Goal: Task Accomplishment & Management: Manage account settings

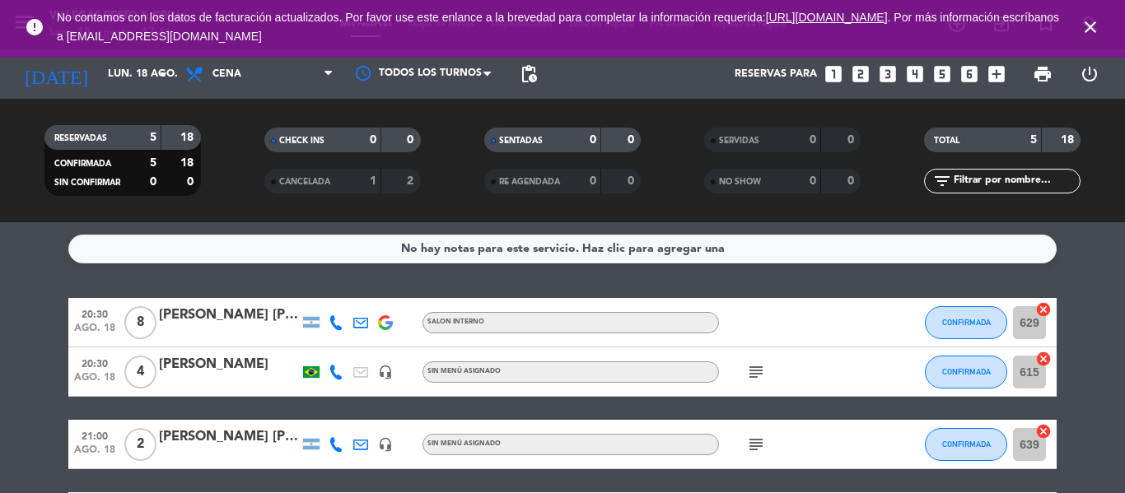
click at [1091, 26] on icon "close" at bounding box center [1091, 27] width 20 height 20
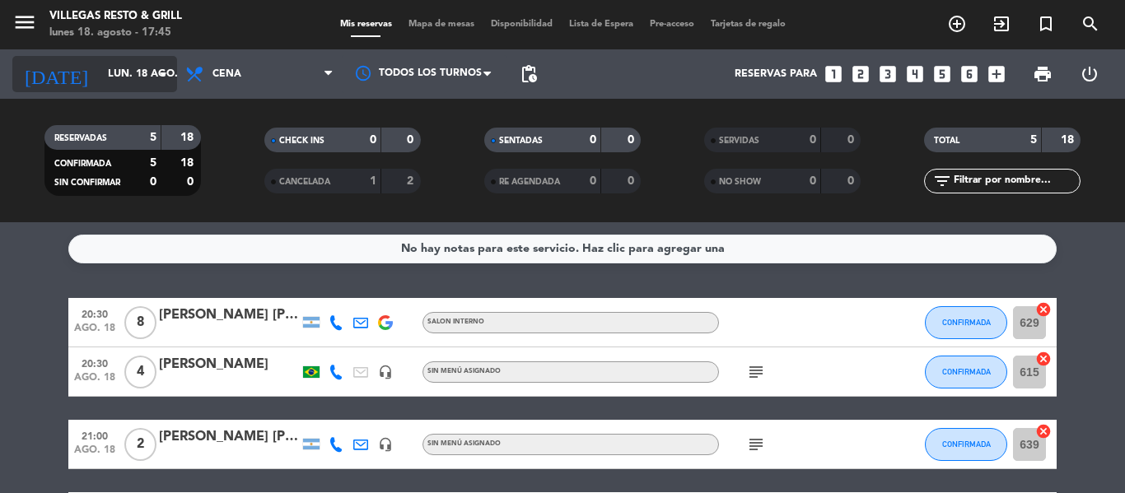
click at [126, 75] on input "lun. 18 ago." at bounding box center [169, 74] width 139 height 28
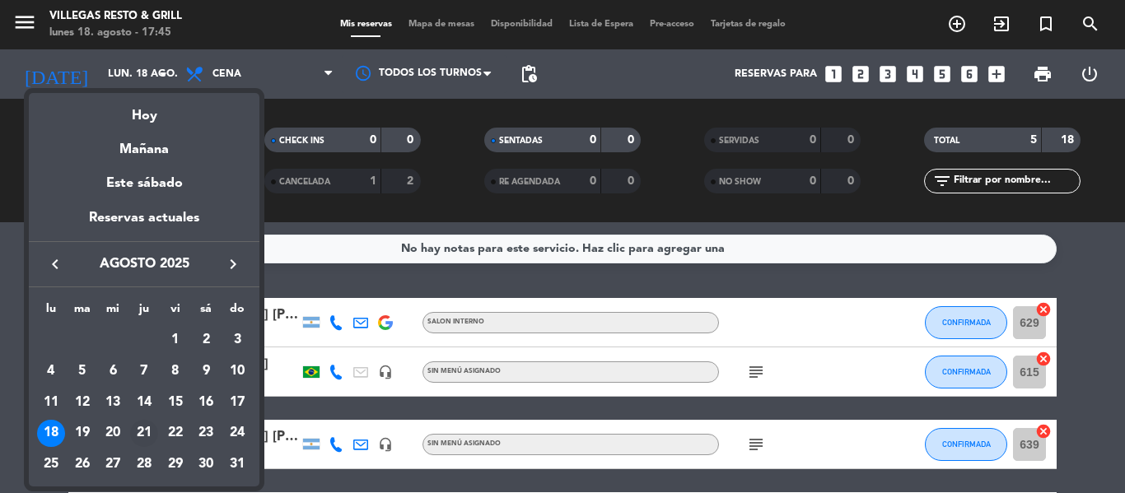
click at [147, 434] on div "21" at bounding box center [144, 434] width 28 height 28
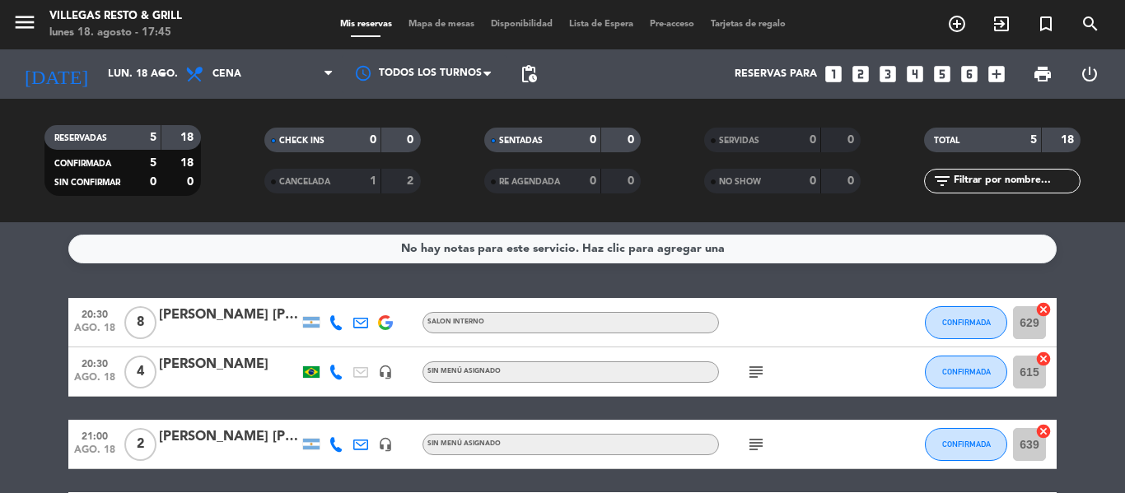
type input "jue. 21 ago."
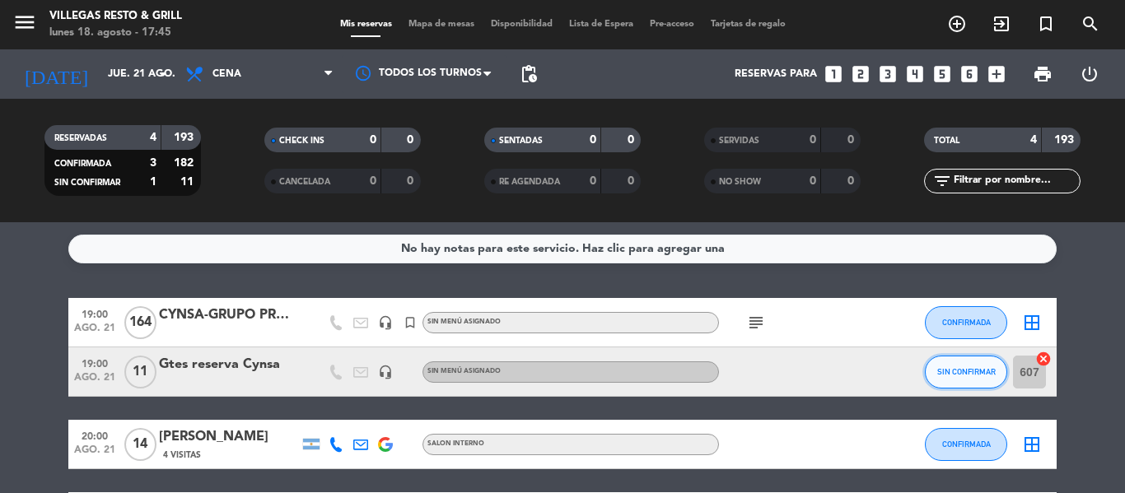
click at [963, 367] on span "SIN CONFIRMAR" at bounding box center [966, 371] width 58 height 9
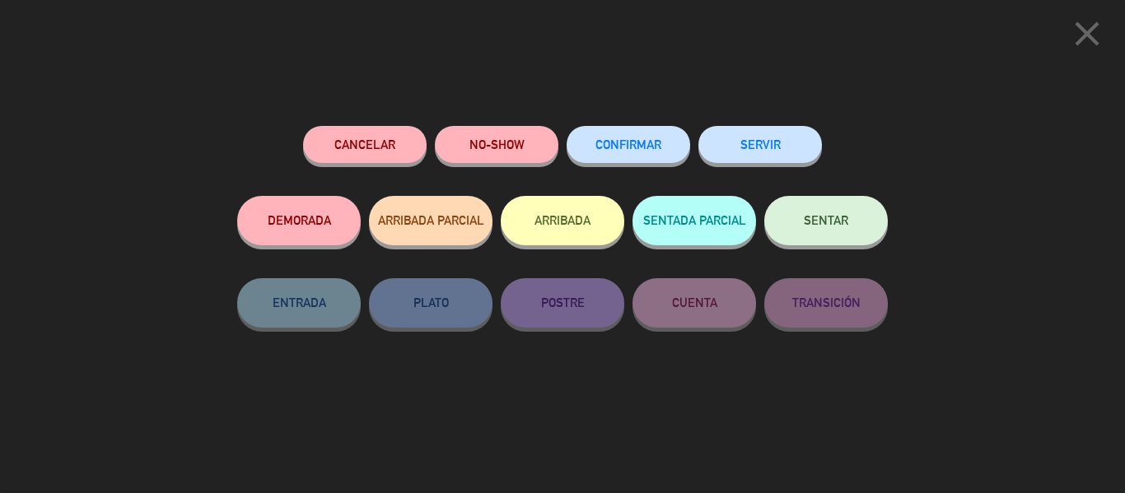
click at [645, 155] on button "CONFIRMAR" at bounding box center [629, 144] width 124 height 37
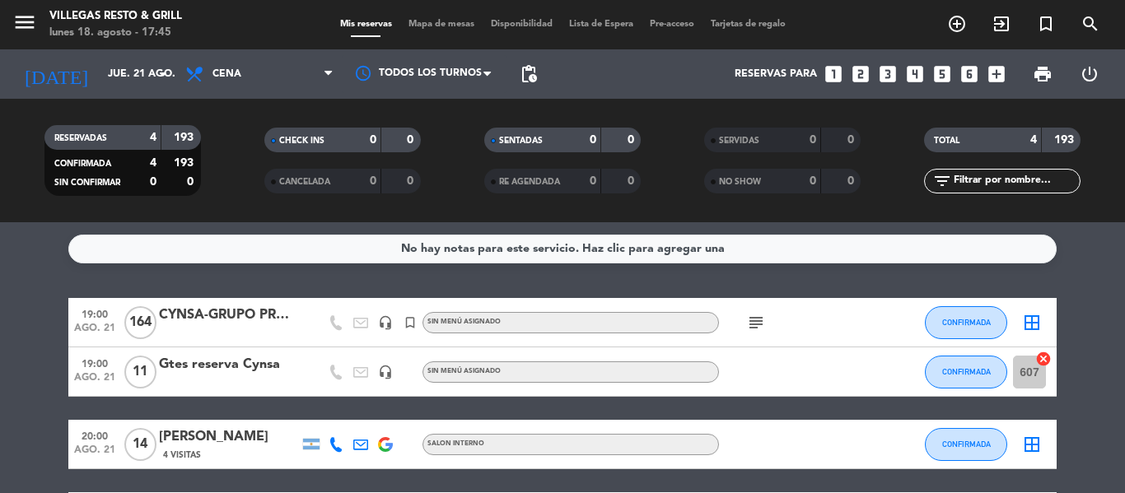
click at [416, 27] on span "Mapa de mesas" at bounding box center [441, 24] width 82 height 9
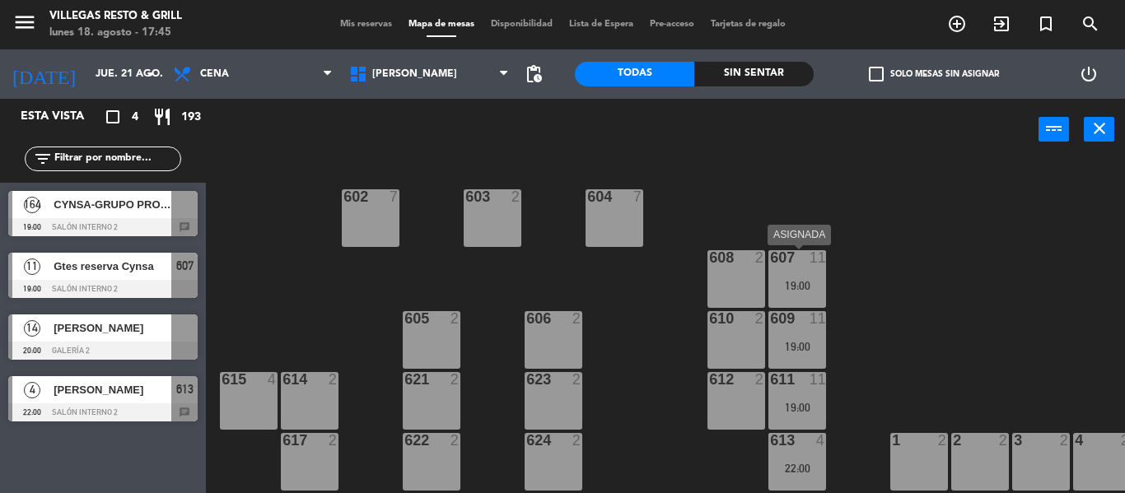
click at [810, 278] on div "607 11 19:00" at bounding box center [798, 279] width 58 height 58
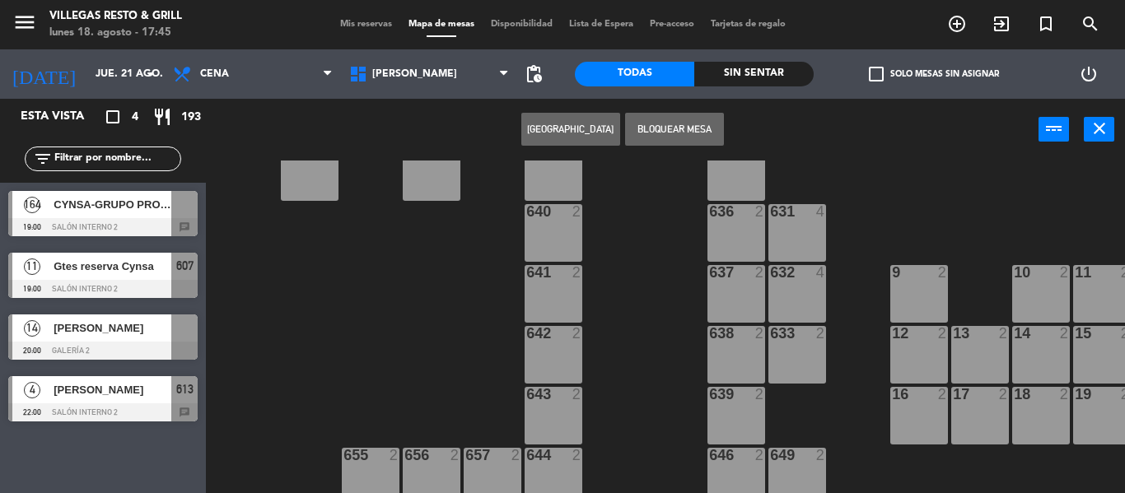
scroll to position [677, 0]
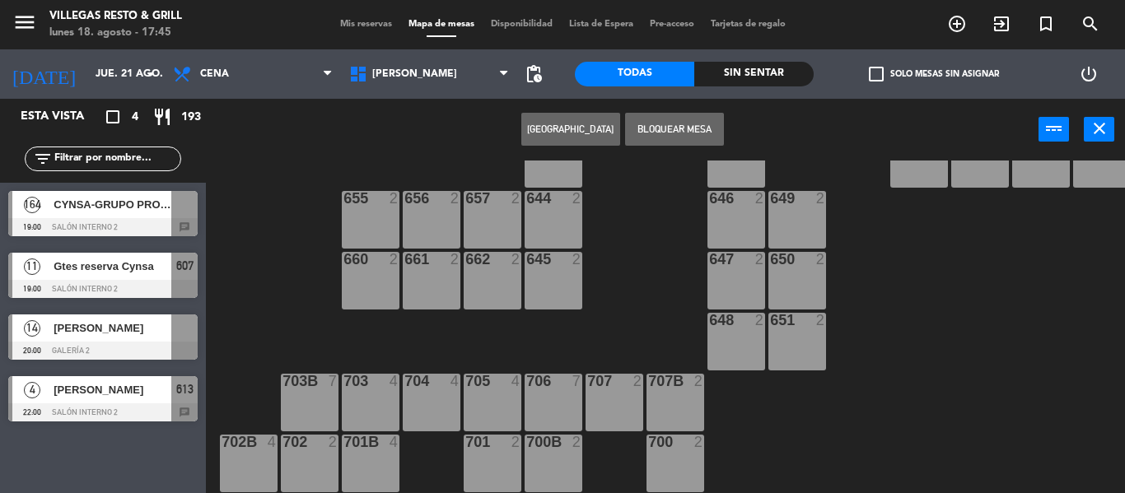
click at [330, 385] on div "703B 7" at bounding box center [310, 403] width 58 height 58
click at [303, 442] on div at bounding box center [309, 442] width 27 height 15
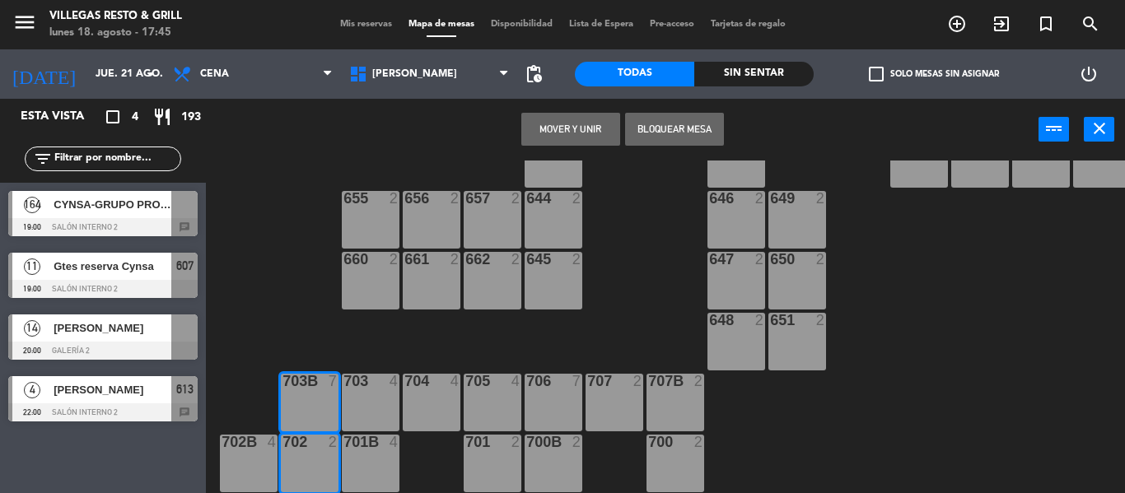
click at [261, 460] on div "702B 4" at bounding box center [249, 464] width 58 height 58
click at [559, 122] on button "Mover y Unir" at bounding box center [570, 129] width 99 height 33
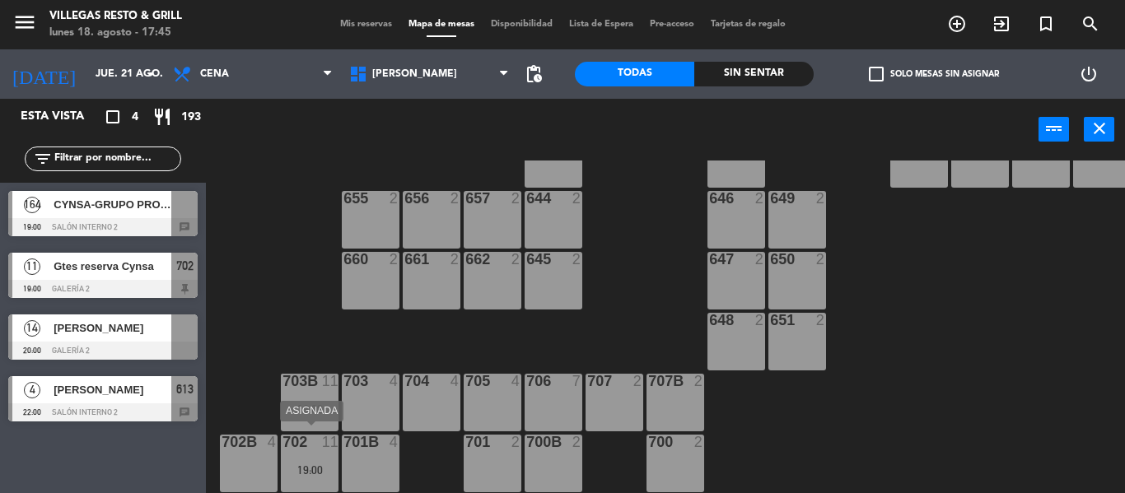
click at [289, 466] on div "19:00" at bounding box center [310, 471] width 58 height 12
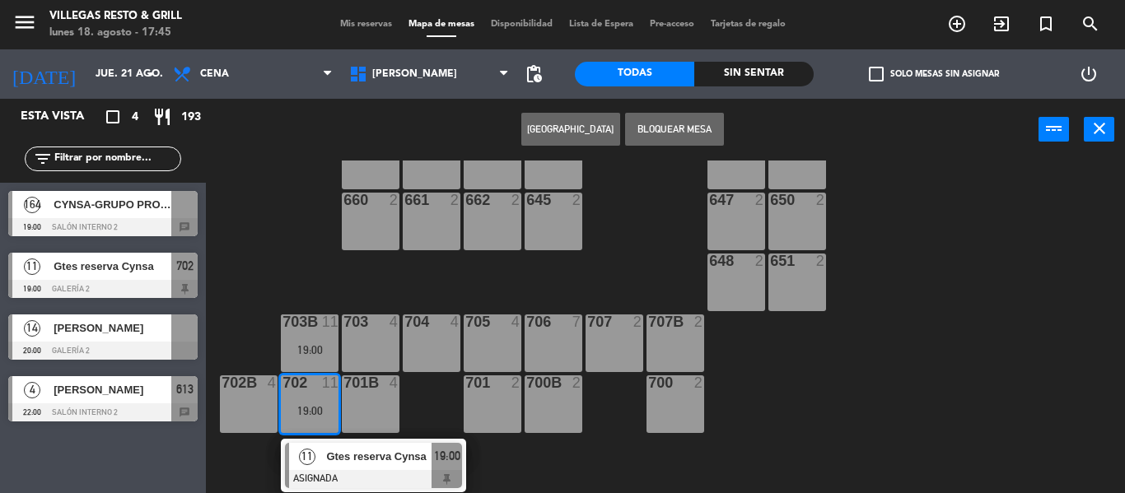
click at [318, 459] on div "11" at bounding box center [306, 456] width 35 height 27
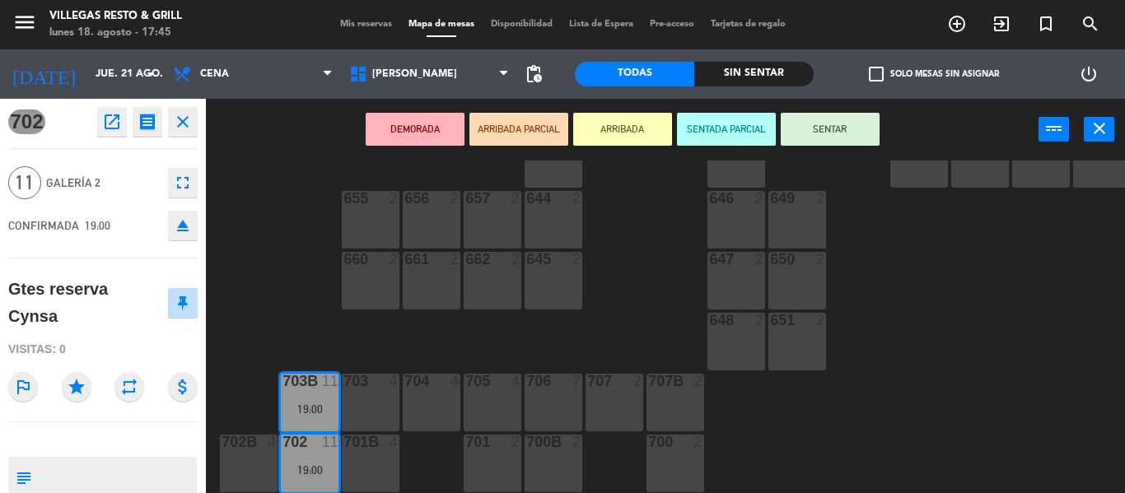
scroll to position [82, 0]
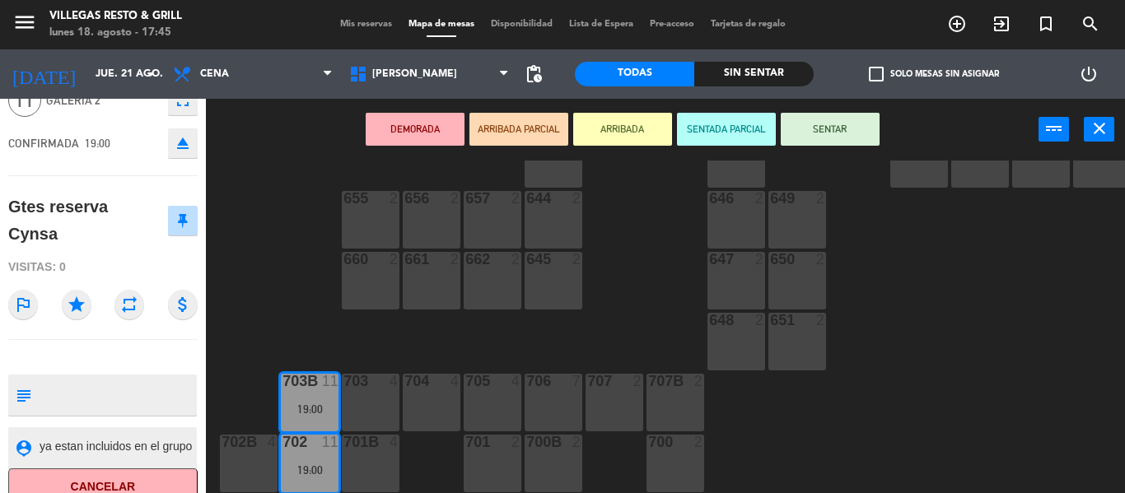
click at [119, 400] on textarea at bounding box center [116, 395] width 157 height 35
type textarea "no mover /presidente"
click at [21, 400] on icon "subject" at bounding box center [23, 395] width 18 height 18
click at [330, 309] on div "602 7 603 2 604 7 608 2 607 4 605 2 606 2 610 2 609 4 621 2 623 2 614 2 615 4 6…" at bounding box center [671, 327] width 908 height 333
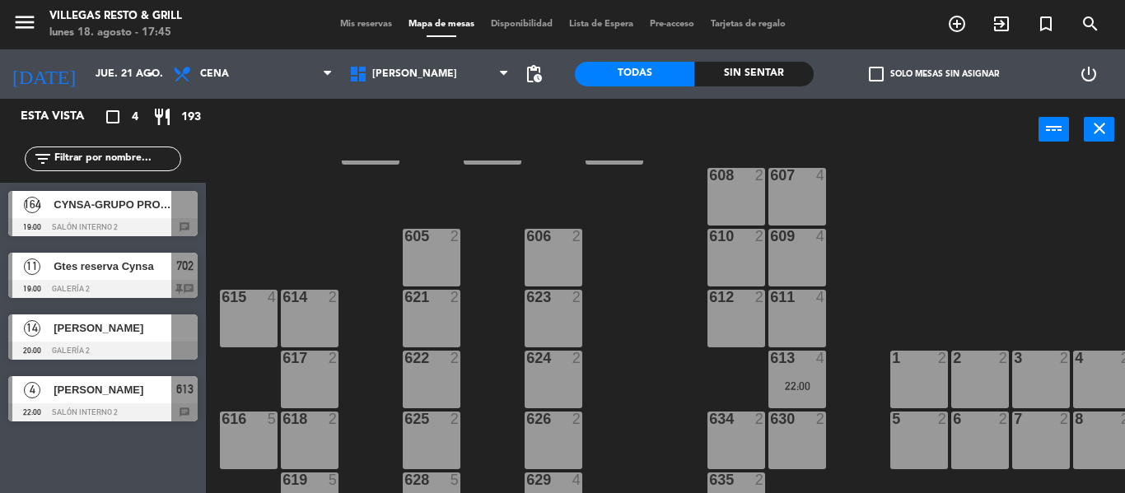
click at [783, 367] on div "613 4" at bounding box center [798, 359] width 58 height 16
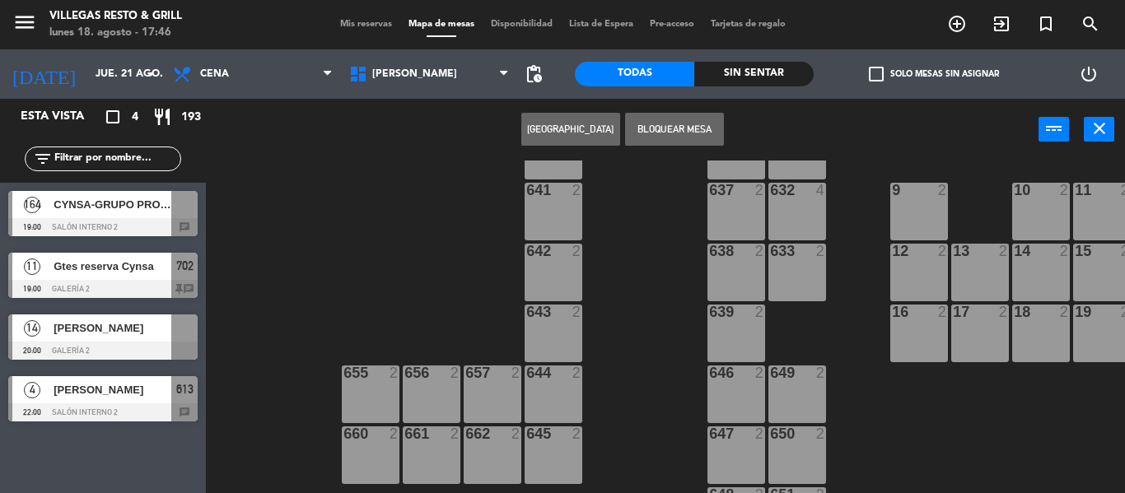
scroll to position [677, 0]
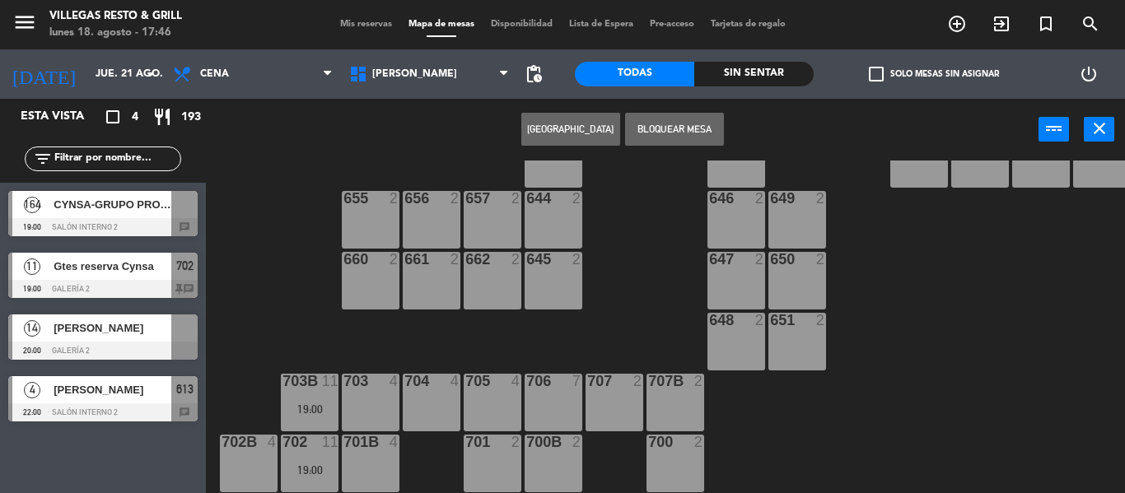
click at [444, 395] on div "704 4" at bounding box center [432, 403] width 58 height 58
click at [573, 133] on button "Mover" at bounding box center [570, 129] width 99 height 33
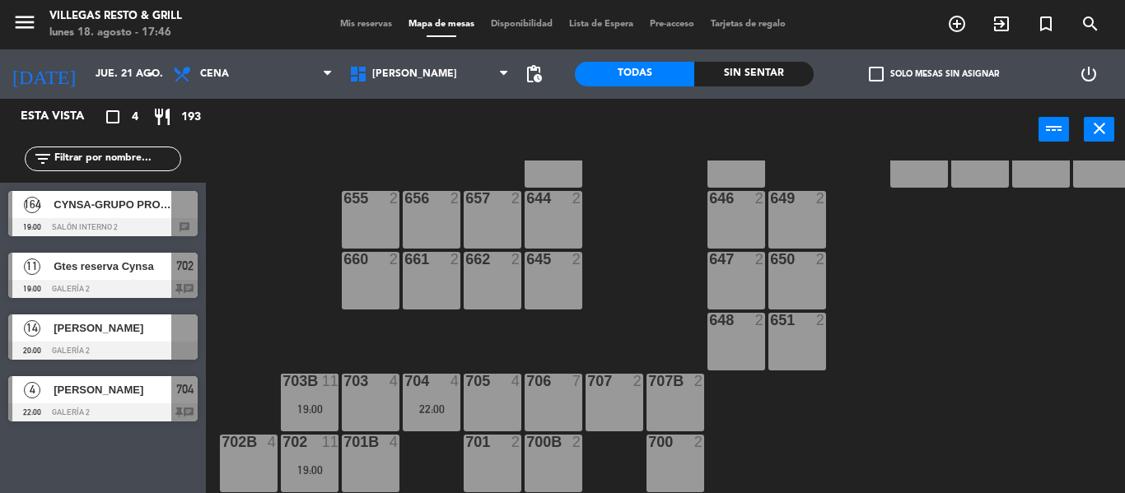
click at [157, 338] on div "[PERSON_NAME]" at bounding box center [111, 328] width 119 height 27
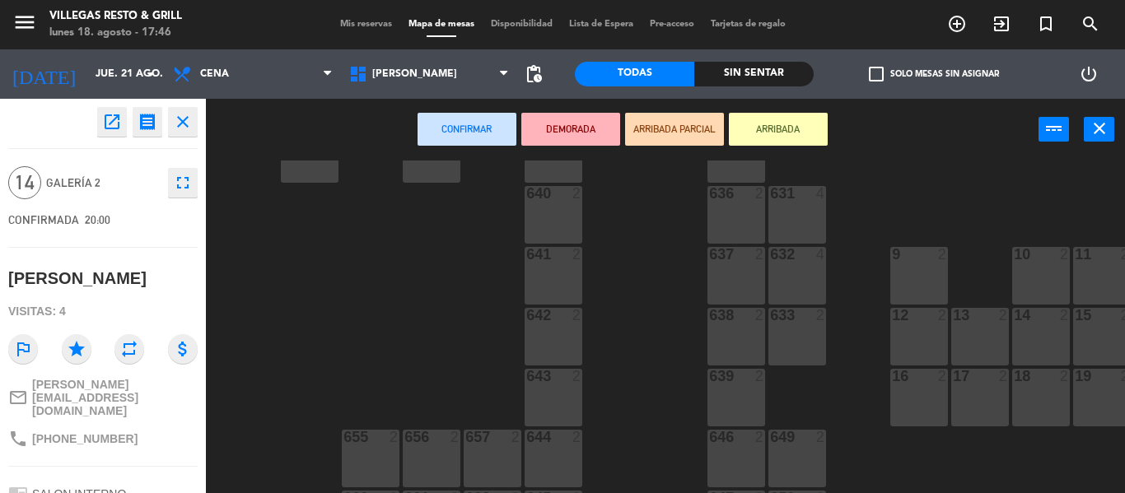
scroll to position [512, 0]
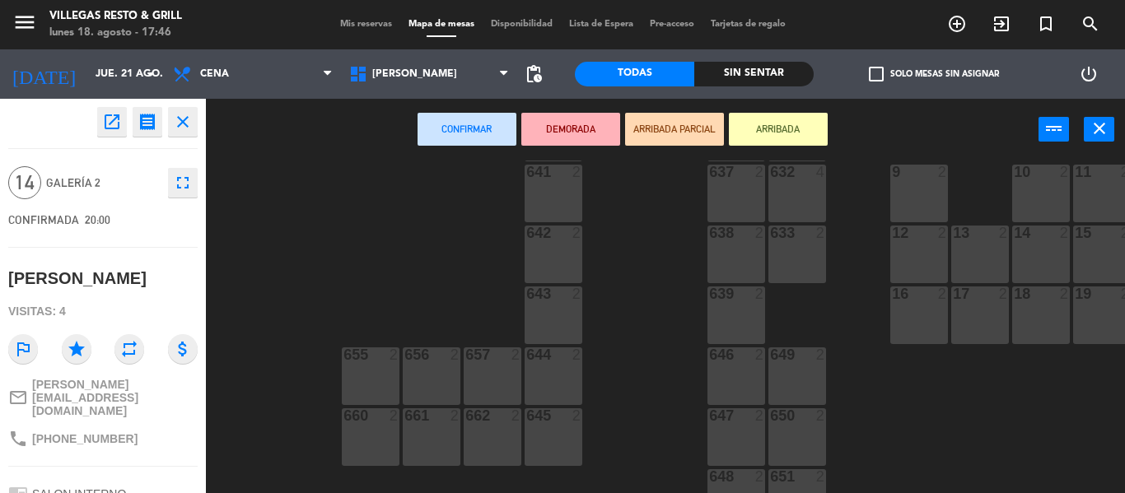
click at [1108, 315] on div "19 2" at bounding box center [1102, 316] width 58 height 58
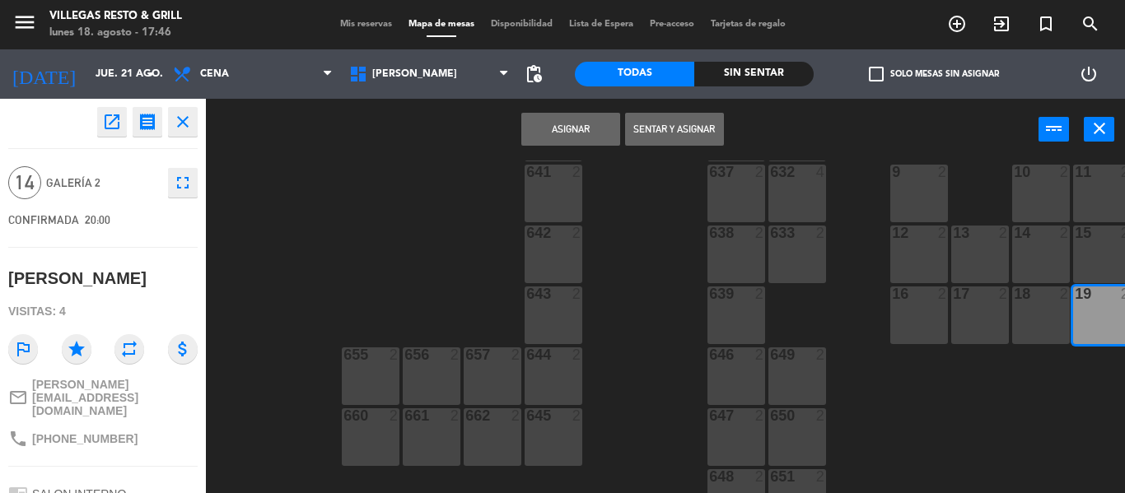
click at [1048, 324] on div "18 2" at bounding box center [1041, 316] width 58 height 58
click at [1002, 325] on div "17 2" at bounding box center [980, 316] width 58 height 58
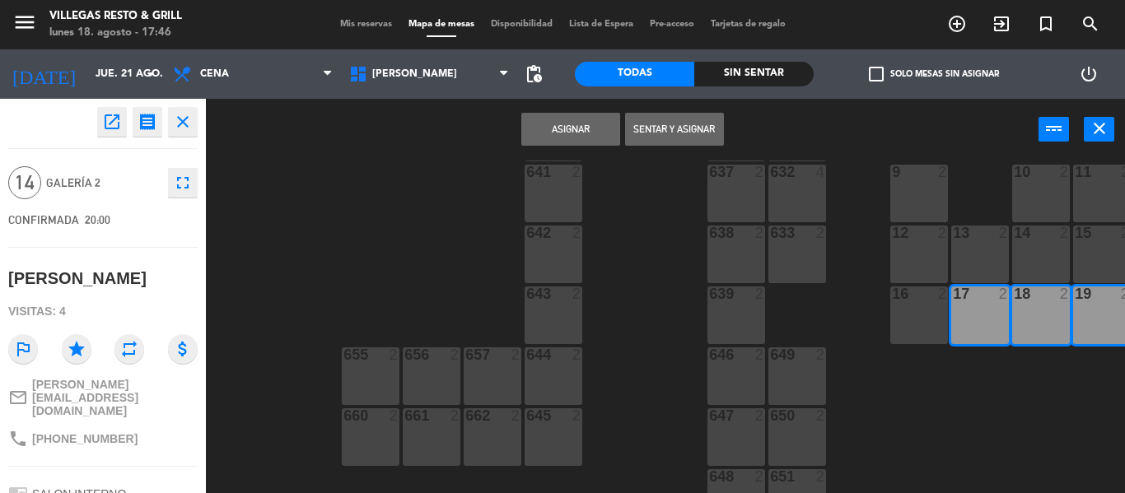
click at [927, 325] on div "16 2" at bounding box center [920, 316] width 58 height 58
click at [584, 138] on button "Asignar" at bounding box center [570, 129] width 99 height 33
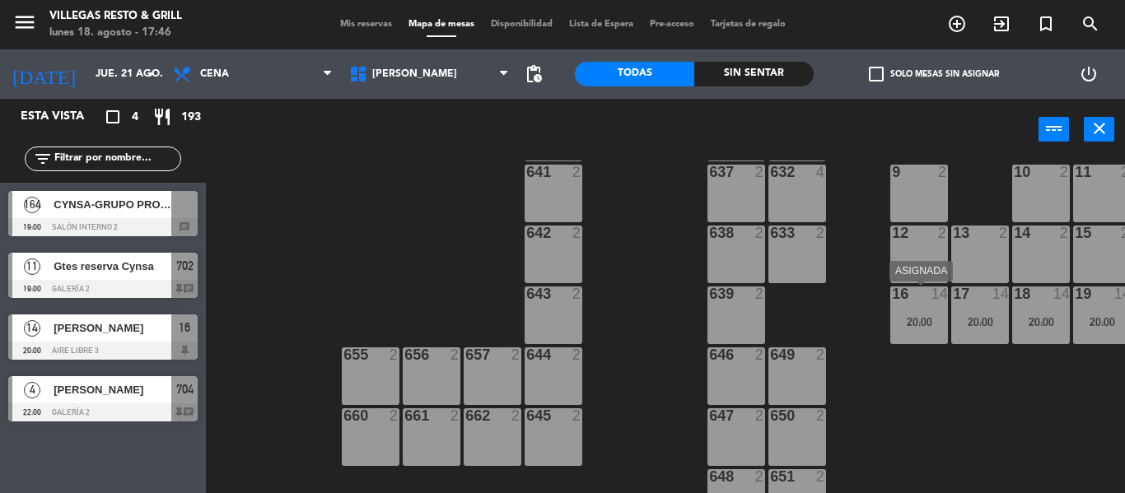
click at [909, 316] on div "20:00" at bounding box center [920, 322] width 58 height 12
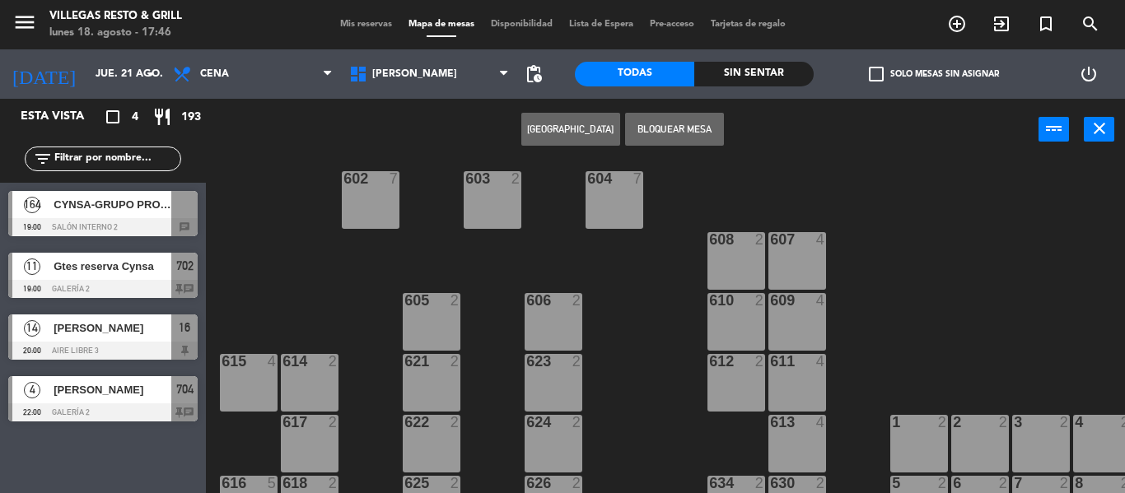
scroll to position [183, 0]
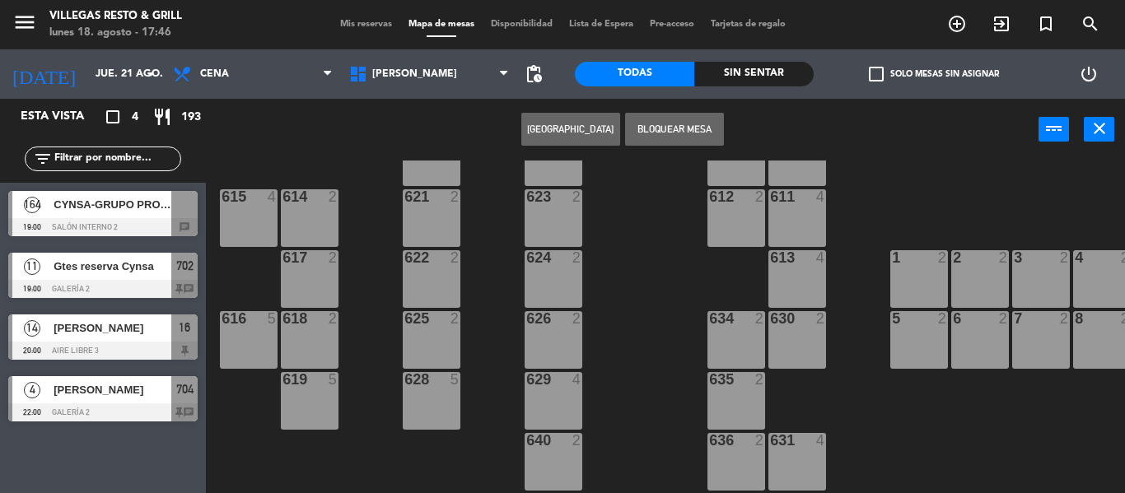
click at [923, 278] on div "1 2" at bounding box center [920, 279] width 58 height 58
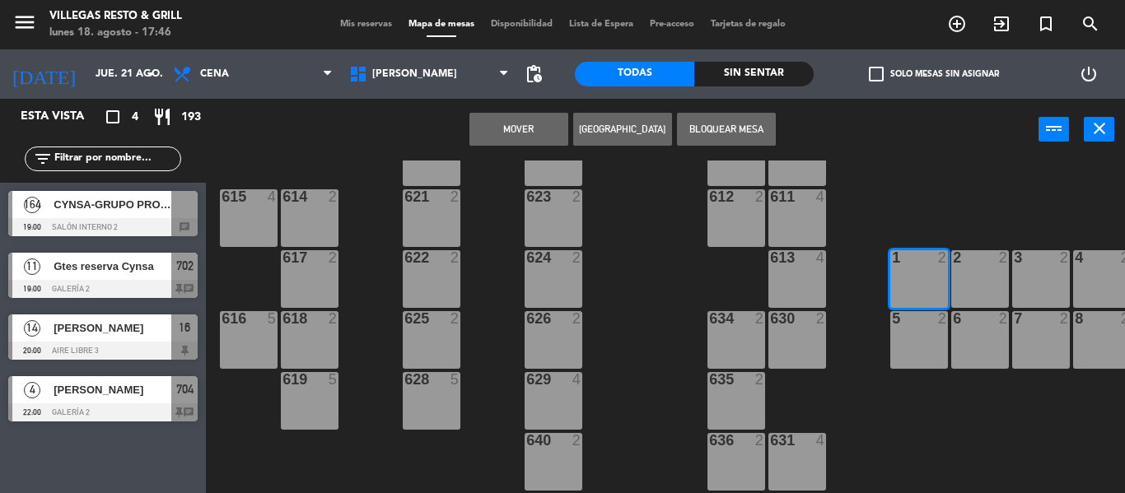
click at [965, 275] on div "2 2" at bounding box center [980, 279] width 58 height 58
click at [1021, 269] on div "3 2" at bounding box center [1041, 279] width 58 height 58
click at [1091, 267] on div "4 2" at bounding box center [1102, 258] width 58 height 16
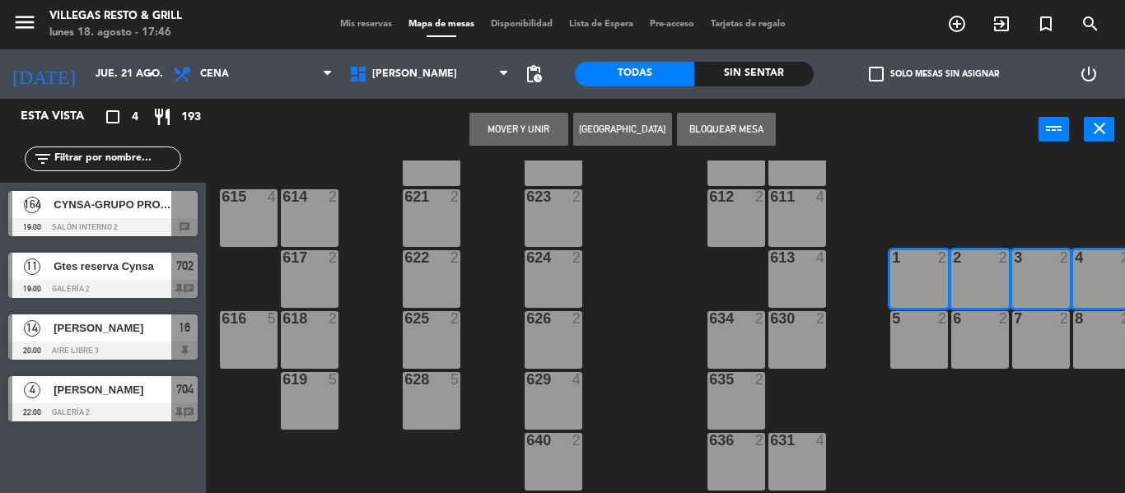
click at [943, 338] on div "5 2" at bounding box center [920, 340] width 58 height 58
click at [969, 333] on div "6 2" at bounding box center [980, 340] width 58 height 58
click at [515, 144] on button "Mover y Unir" at bounding box center [519, 129] width 99 height 33
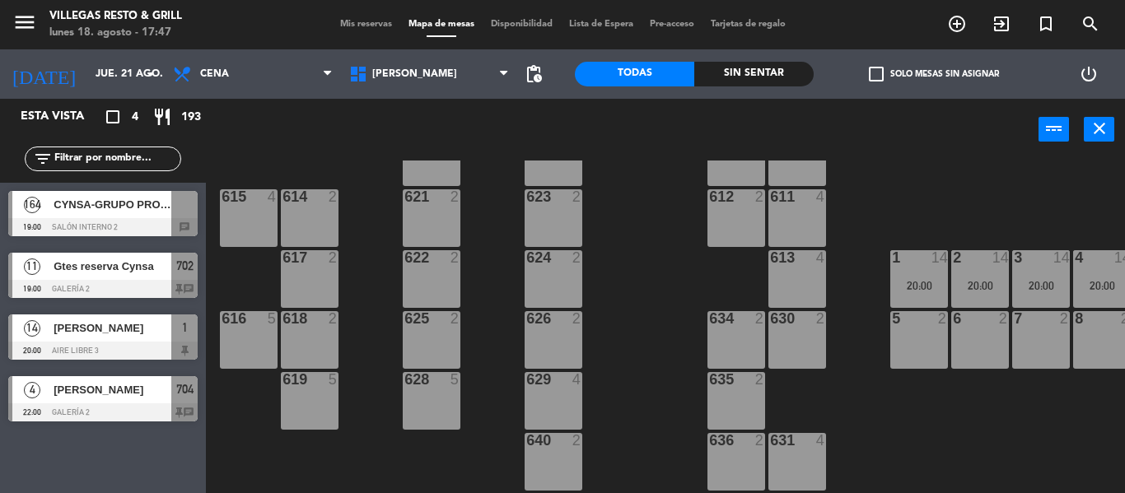
click at [77, 339] on div "[PERSON_NAME]" at bounding box center [111, 328] width 119 height 27
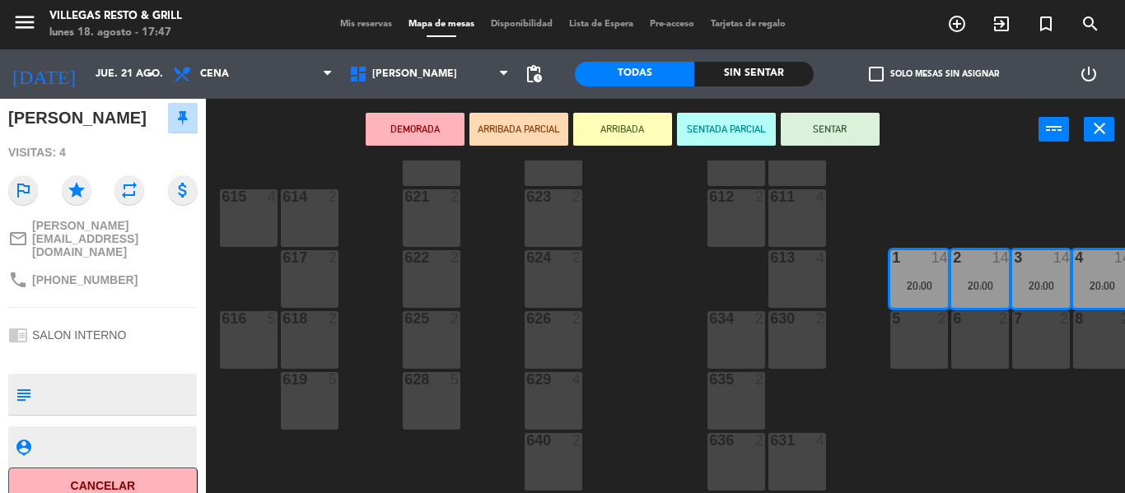
scroll to position [0, 0]
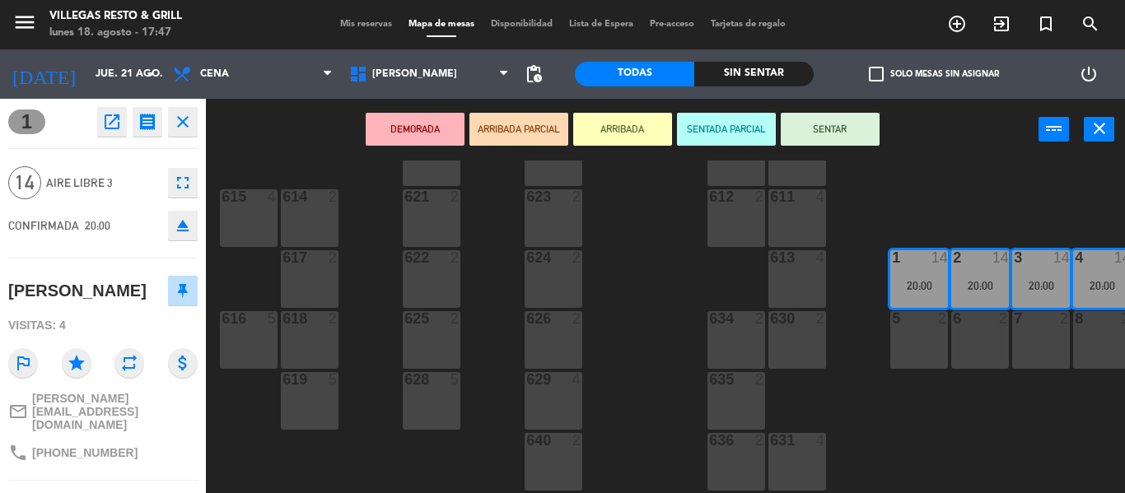
click at [192, 123] on icon "close" at bounding box center [183, 122] width 20 height 20
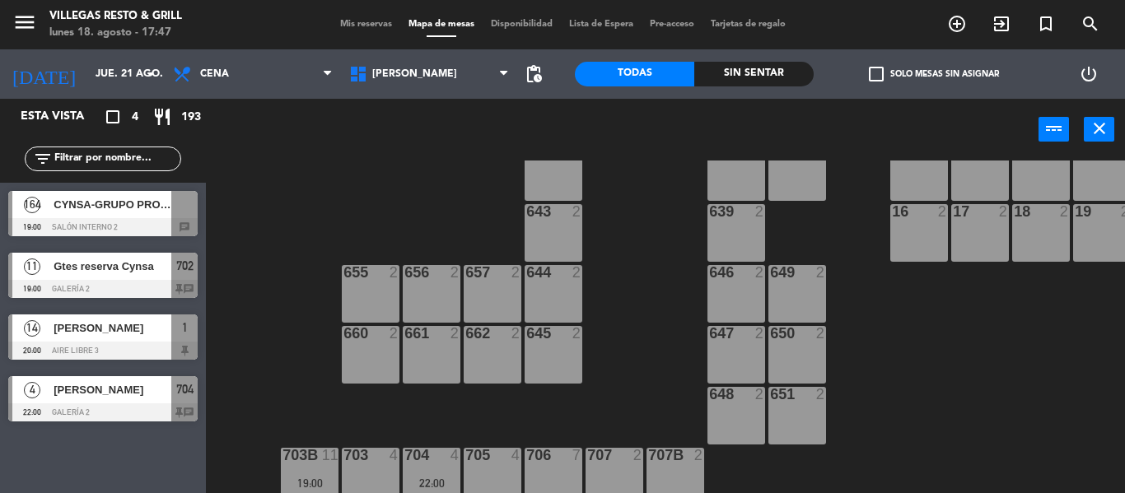
scroll to position [677, 0]
